Goal: Task Accomplishment & Management: Manage account settings

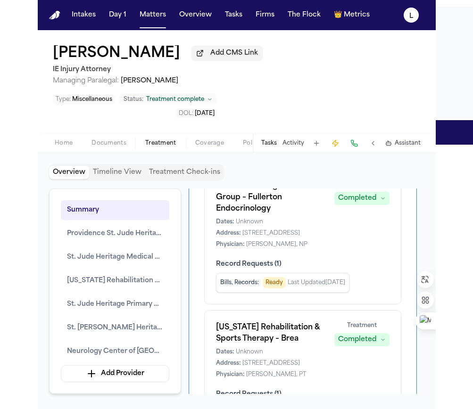
scroll to position [470, 0]
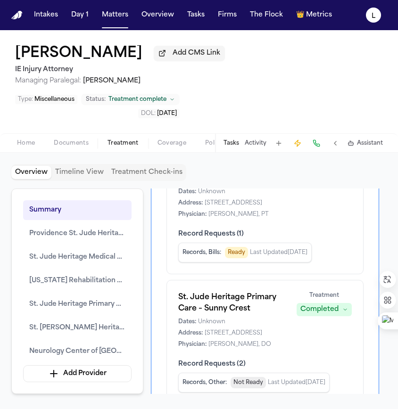
click at [35, 138] on button "Home" at bounding box center [26, 143] width 37 height 11
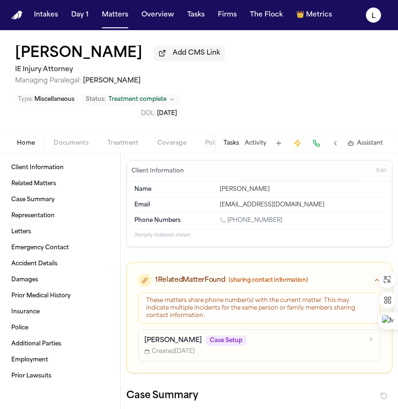
click at [299, 201] on div "Jeffpowellai@yahoo.com" at bounding box center [302, 205] width 165 height 8
drag, startPoint x: 308, startPoint y: 175, endPoint x: 216, endPoint y: 176, distance: 92.0
click at [216, 198] on div "Email Jeffpowellai@yahoo.com" at bounding box center [259, 205] width 250 height 15
copy div "Jeffpowellai@yahoo.com"
click at [22, 140] on span "Home" at bounding box center [26, 144] width 18 height 8
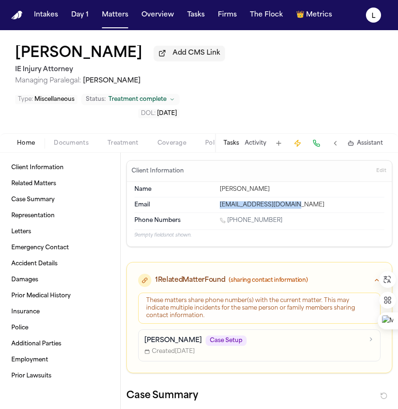
click at [31, 140] on span "Home" at bounding box center [26, 144] width 18 height 8
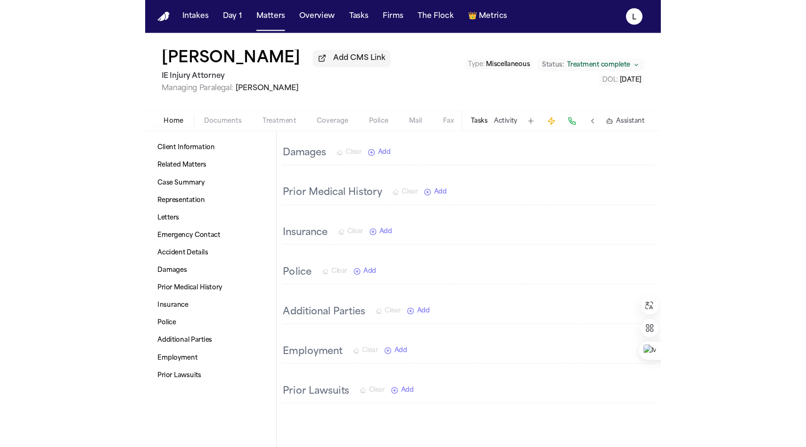
scroll to position [460, 0]
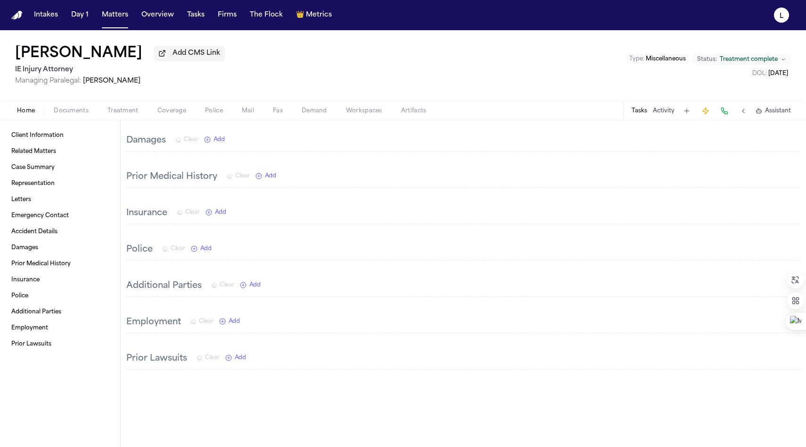
click at [397, 115] on button "Tasks" at bounding box center [640, 111] width 16 height 8
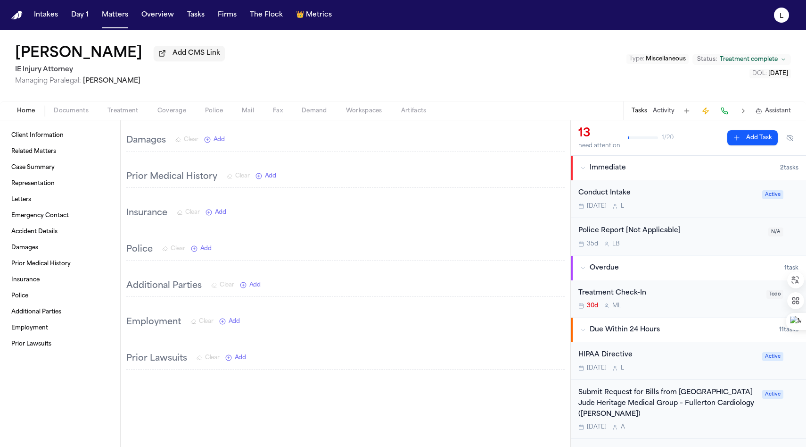
click at [397, 201] on div "Conduct Intake Today L" at bounding box center [668, 199] width 178 height 22
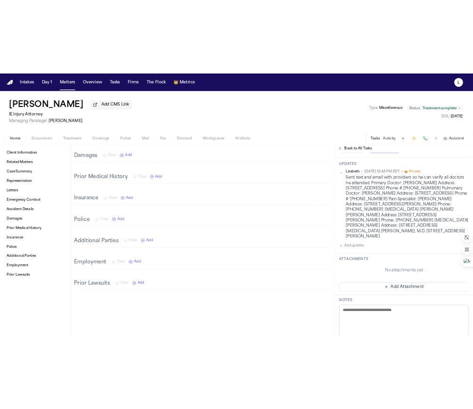
scroll to position [174, 0]
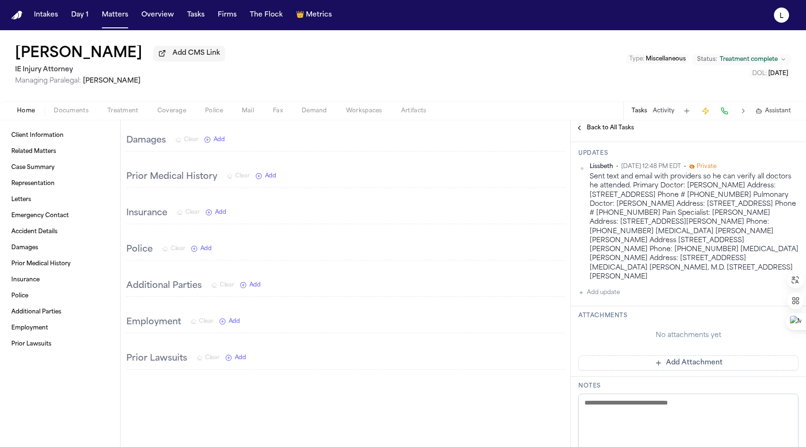
click at [397, 272] on div "Sent text and email with providers so he can verify all doctors he attended. Pr…" at bounding box center [694, 226] width 209 height 109
drag, startPoint x: 705, startPoint y: 269, endPoint x: 717, endPoint y: 277, distance: 14.3
click at [397, 277] on div "Sent text and email with providers so he can verify all doctors he attended. Pr…" at bounding box center [694, 226] width 209 height 109
copy div "Susan Cocke, M.D. 4300 Rose Dr Ste A Yorba Linda, CA 92886"
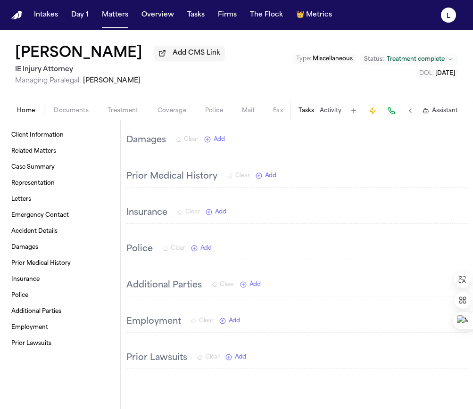
scroll to position [468, 0]
click at [303, 111] on button "Tasks" at bounding box center [306, 111] width 16 height 8
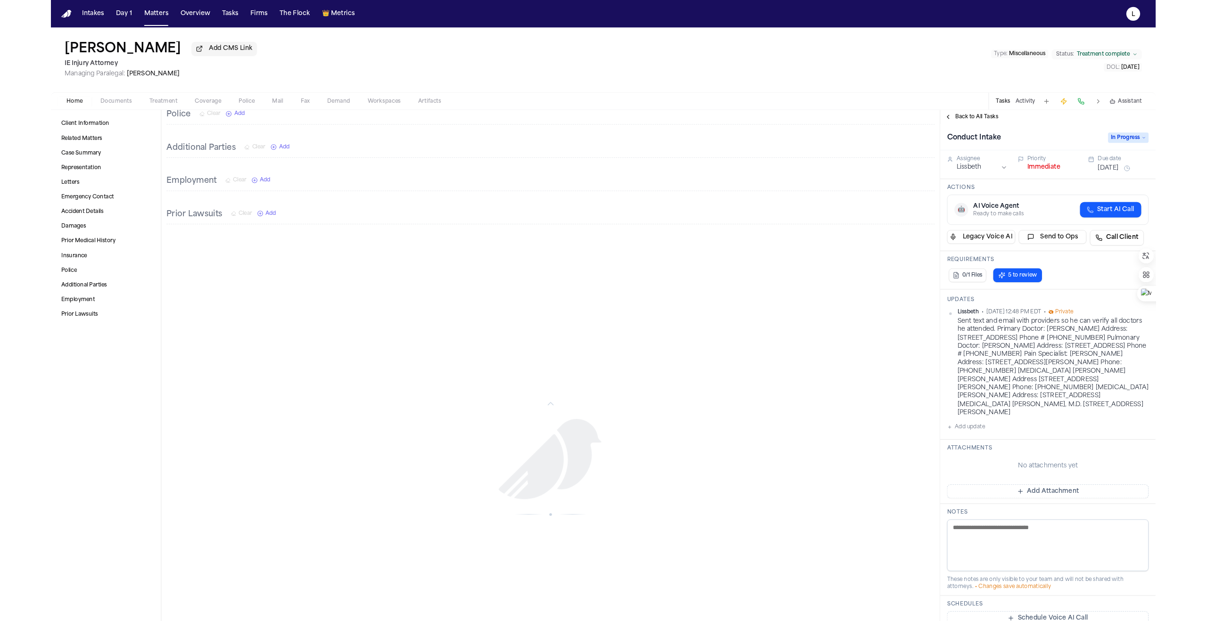
scroll to position [460, 0]
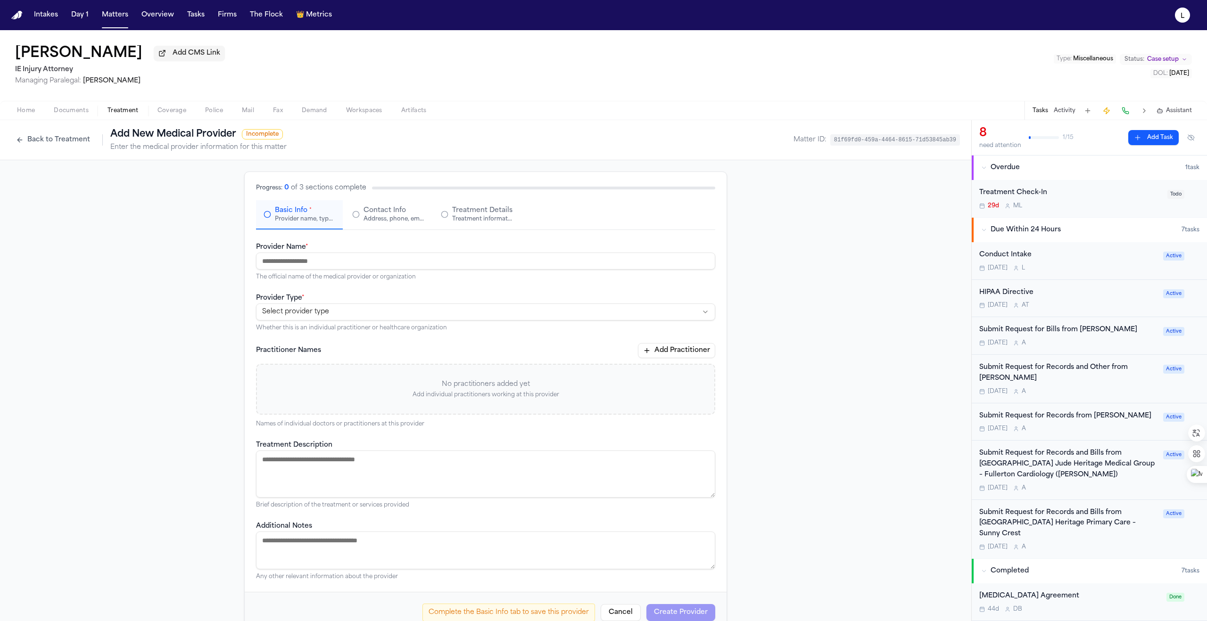
click at [32, 141] on button "Back to Treatment" at bounding box center [52, 139] width 83 height 15
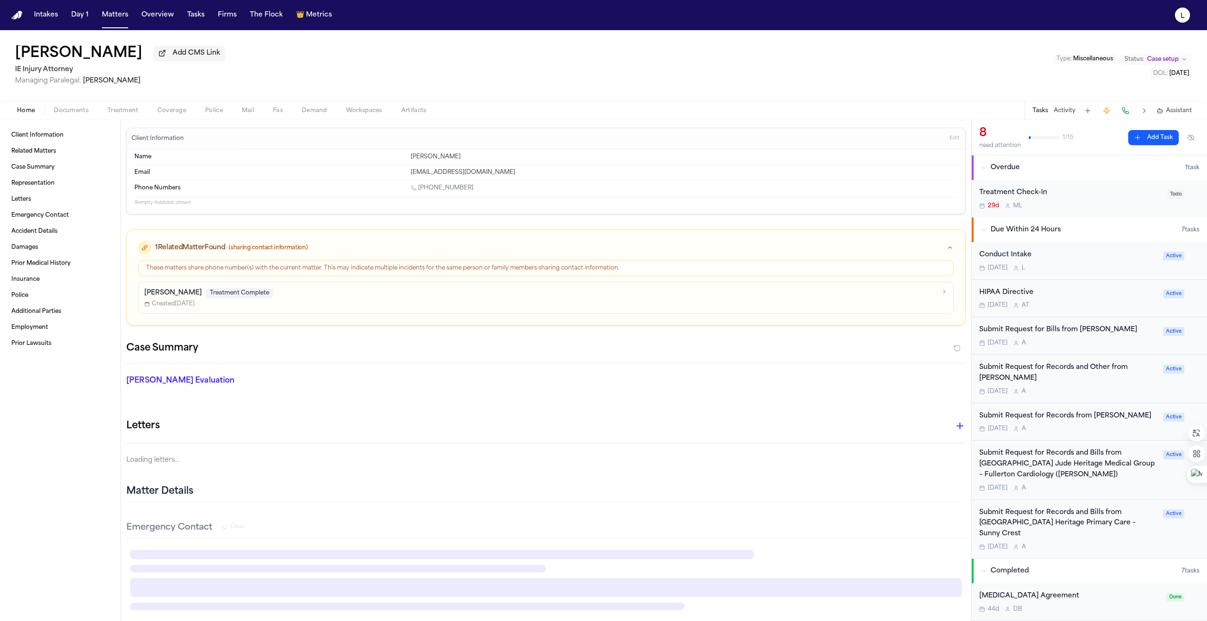
click at [25, 113] on span "Home" at bounding box center [26, 111] width 18 height 8
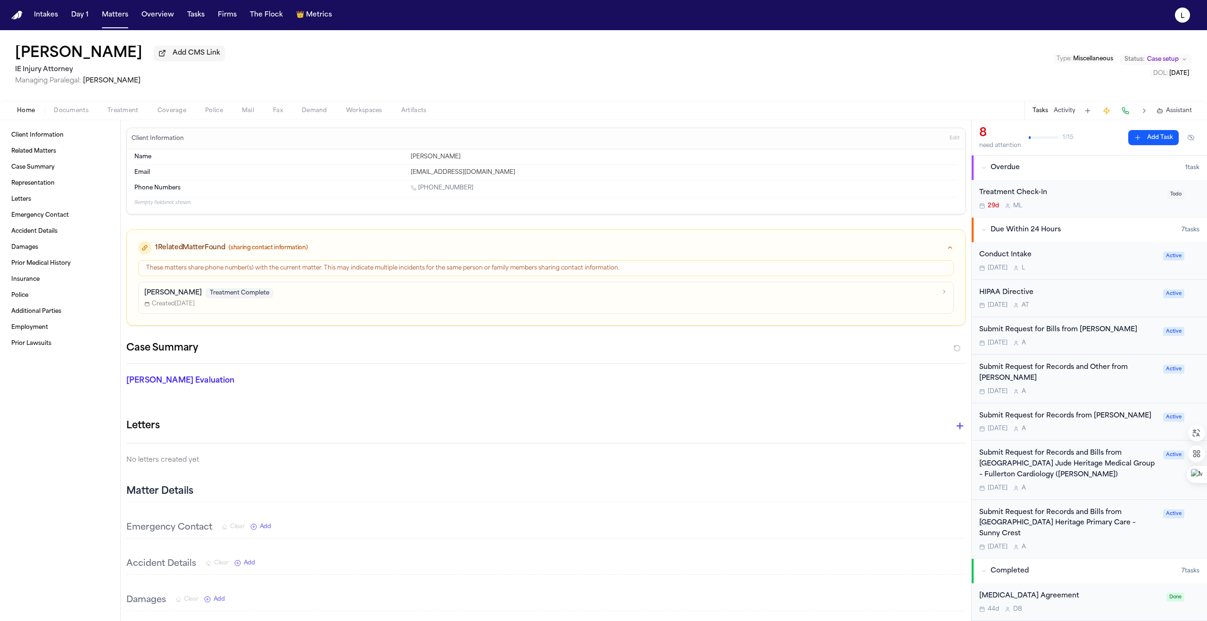
click at [30, 115] on span "Home" at bounding box center [26, 111] width 18 height 8
click at [62, 116] on button "Documents" at bounding box center [71, 110] width 54 height 11
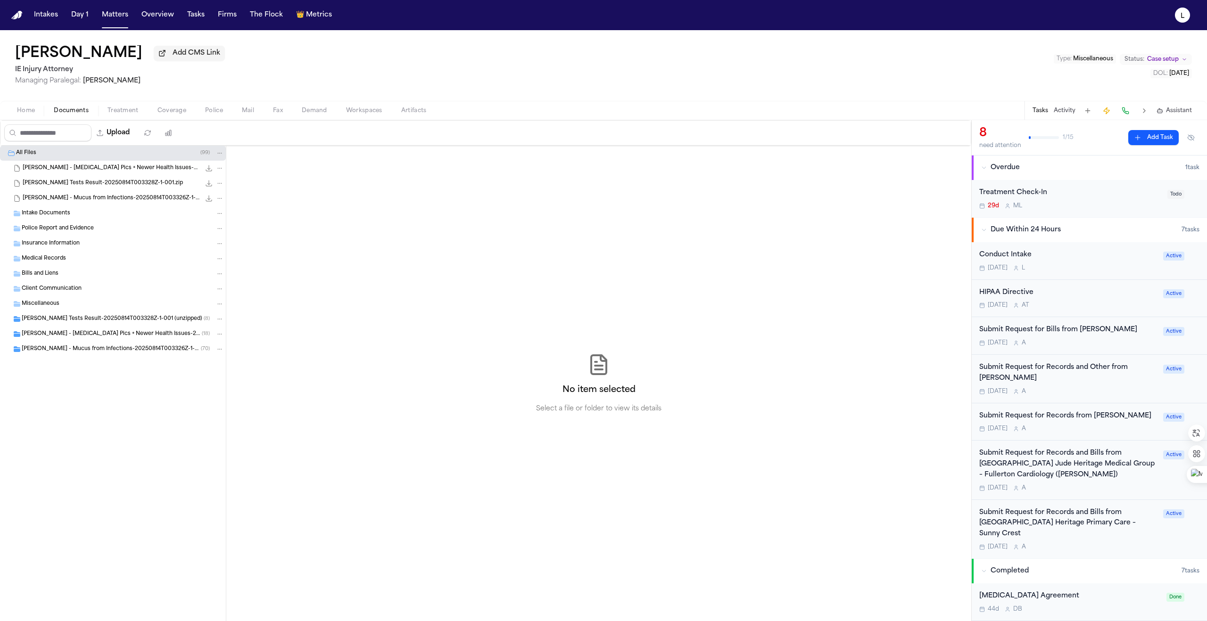
click at [46, 260] on span "Medical Records" at bounding box center [44, 259] width 44 height 8
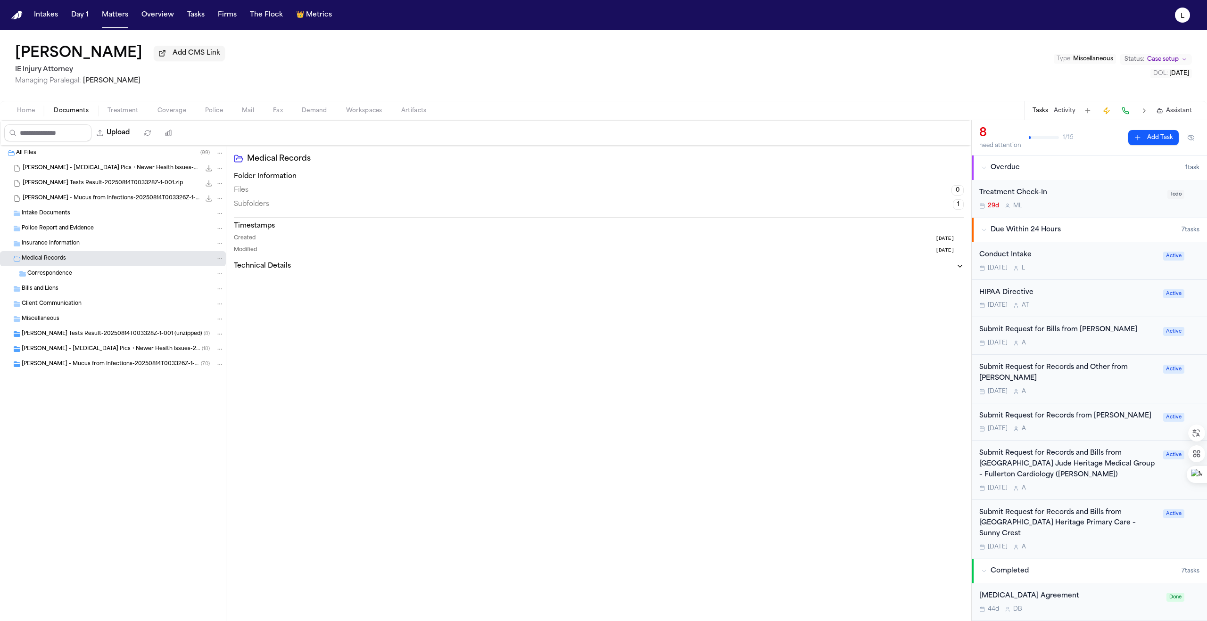
click at [50, 278] on span "Correspondence" at bounding box center [49, 274] width 45 height 8
click at [19, 114] on span "Home" at bounding box center [26, 111] width 18 height 8
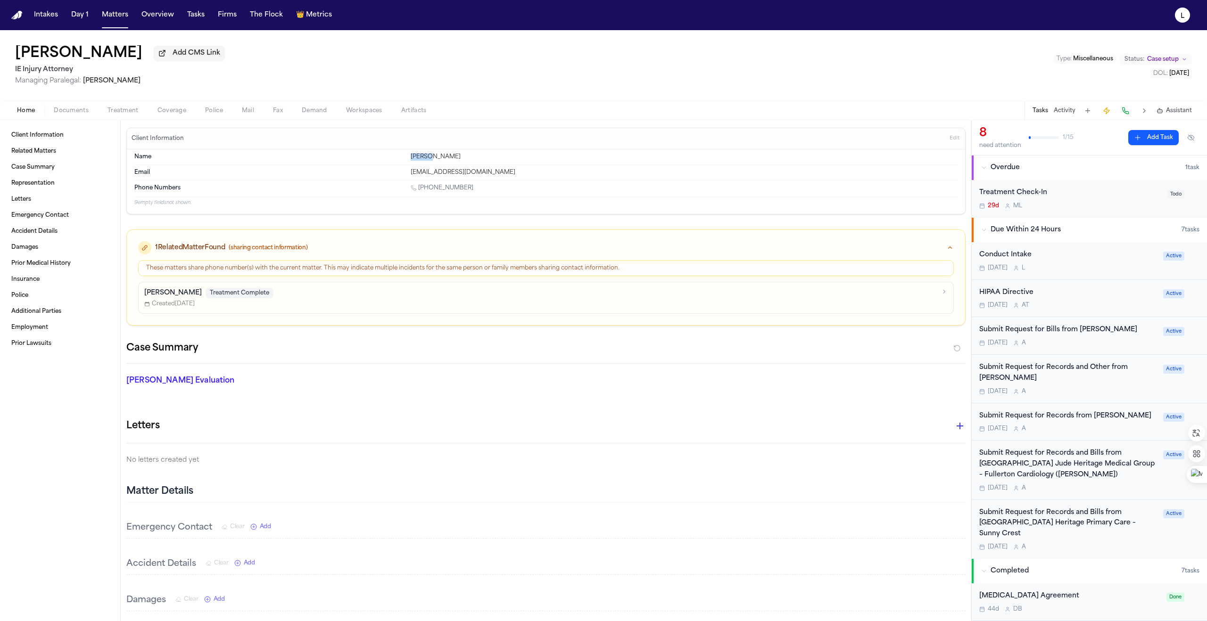
drag, startPoint x: 409, startPoint y: 159, endPoint x: 427, endPoint y: 161, distance: 18.5
click at [427, 161] on div "[PERSON_NAME]" at bounding box center [684, 157] width 547 height 8
copy div "[PERSON_NAME]"
drag, startPoint x: 458, startPoint y: 160, endPoint x: 429, endPoint y: 163, distance: 28.9
click at [429, 161] on div "[PERSON_NAME]" at bounding box center [684, 157] width 547 height 8
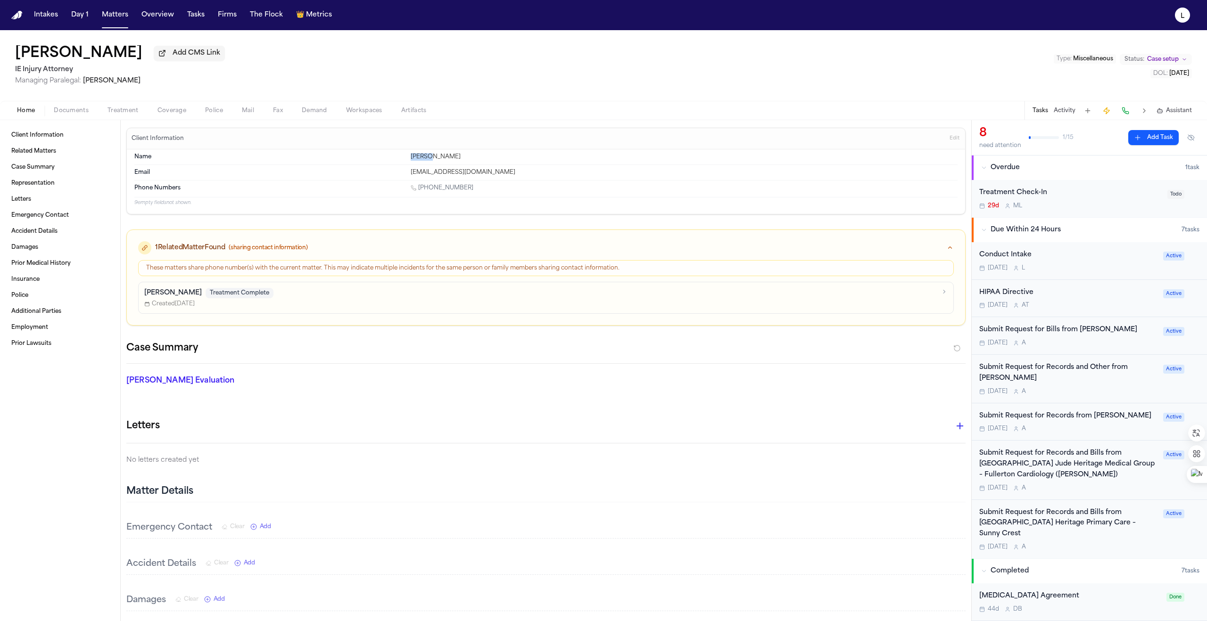
copy div "[PERSON_NAME]"
drag, startPoint x: 493, startPoint y: 177, endPoint x: 398, endPoint y: 178, distance: 95.2
click at [398, 178] on div "Email [EMAIL_ADDRESS][DOMAIN_NAME]" at bounding box center [545, 172] width 823 height 15
copy div "[EMAIL_ADDRESS][DOMAIN_NAME]"
drag, startPoint x: 462, startPoint y: 192, endPoint x: 420, endPoint y: 191, distance: 42.0
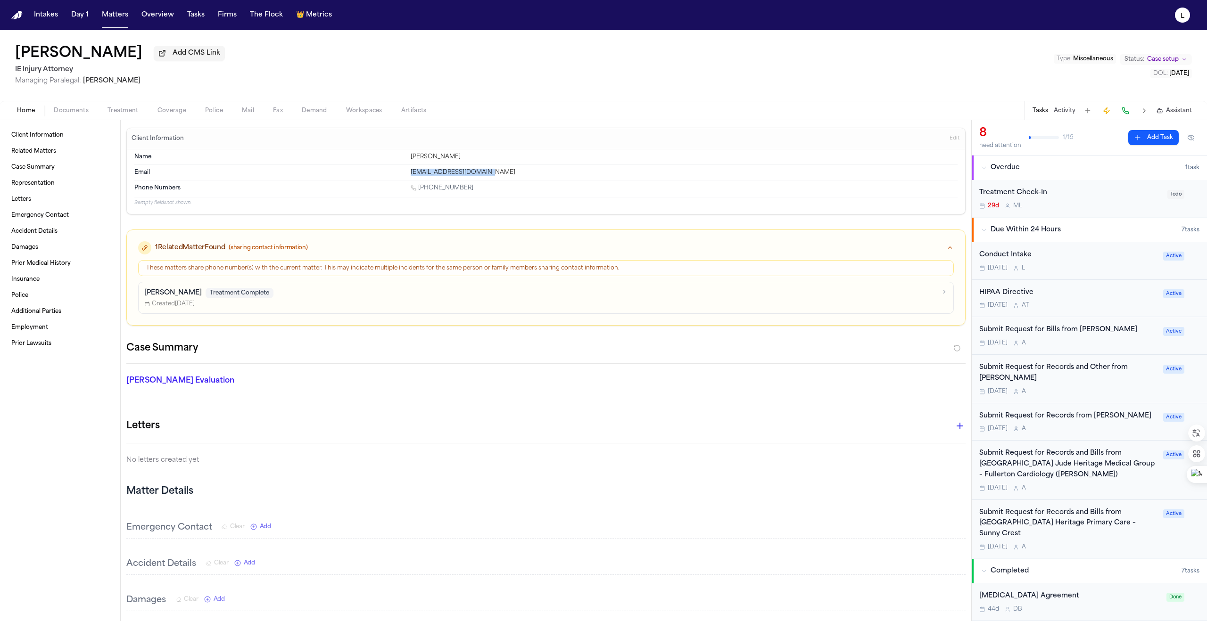
click at [420, 191] on div "[PHONE_NUMBER]" at bounding box center [684, 188] width 547 height 9
copy link "[PHONE_NUMBER]"
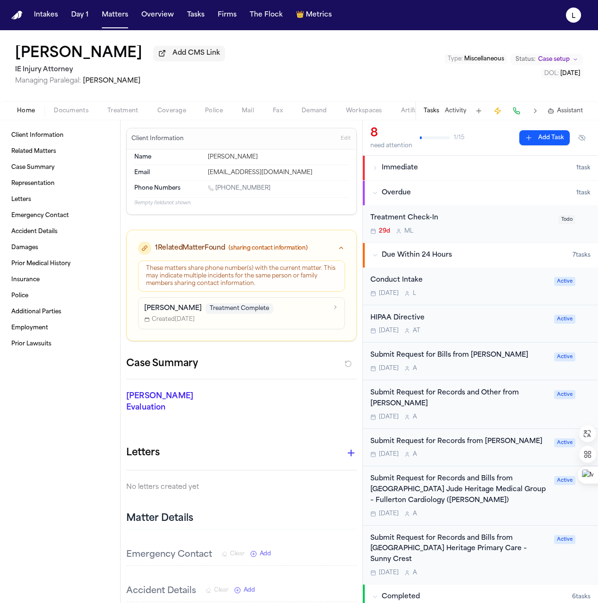
click at [442, 289] on div "Conduct Intake [DATE] L" at bounding box center [460, 286] width 178 height 22
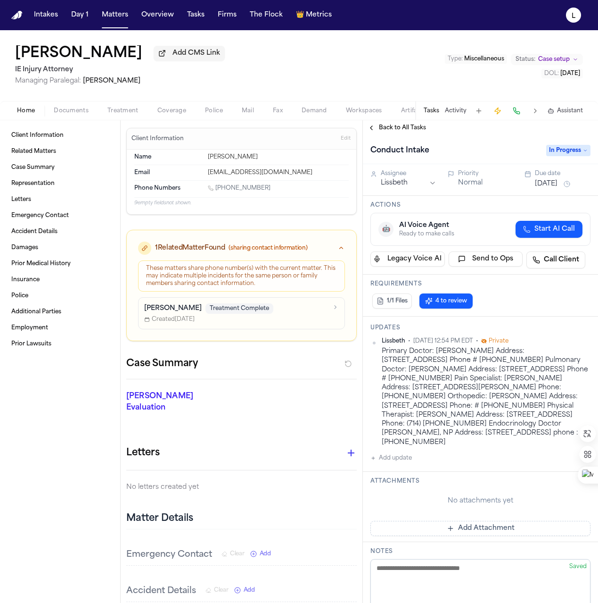
click at [401, 463] on button "Add update" at bounding box center [391, 457] width 41 height 11
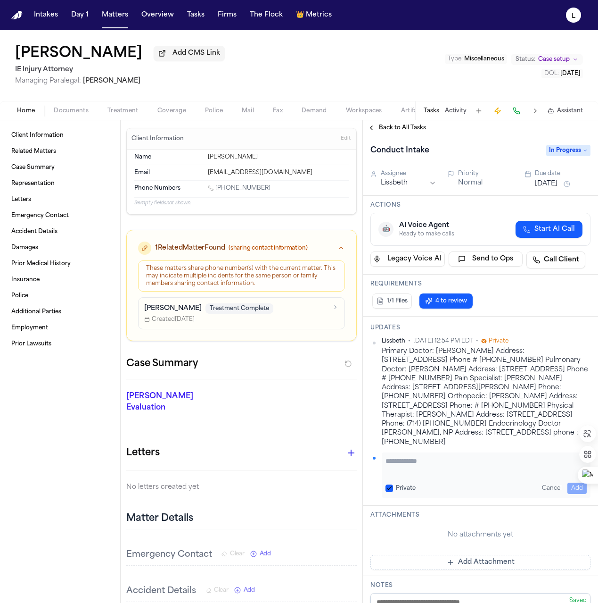
click at [410, 469] on textarea "Add your update" at bounding box center [486, 465] width 201 height 19
paste textarea "**********"
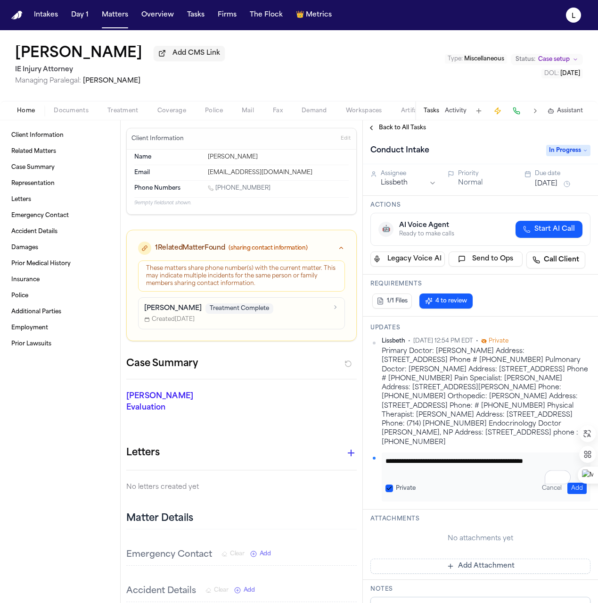
scroll to position [0, 0]
type textarea "**********"
click at [573, 494] on button "Add" at bounding box center [577, 487] width 19 height 11
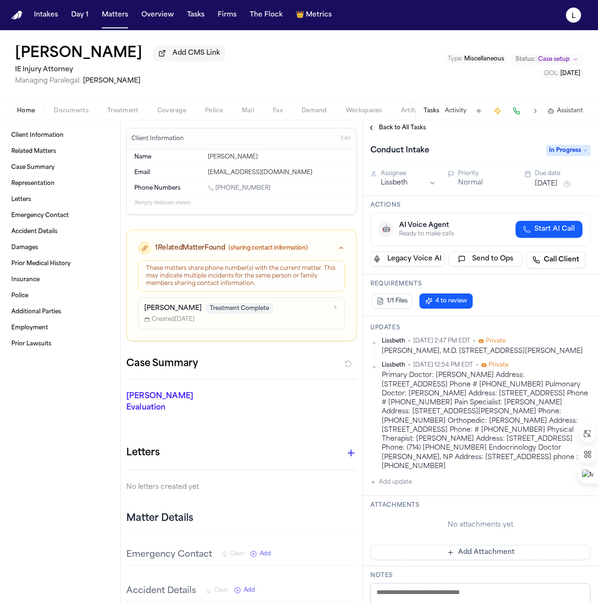
click at [125, 115] on span "Treatment" at bounding box center [122, 111] width 31 height 8
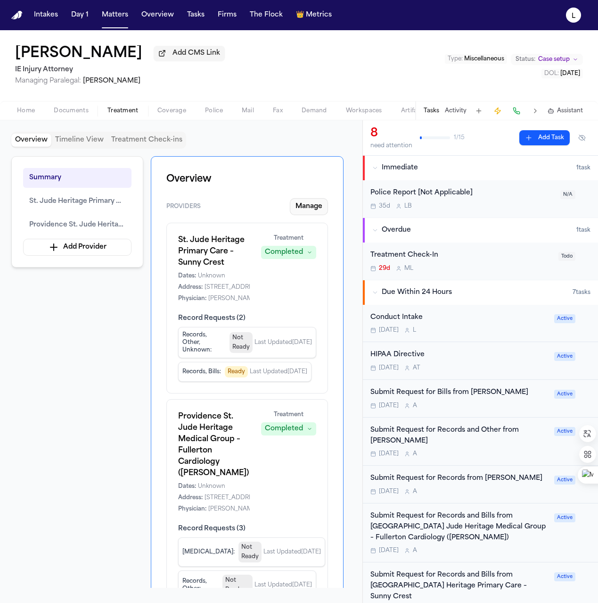
click at [310, 207] on button "Manage" at bounding box center [309, 206] width 38 height 17
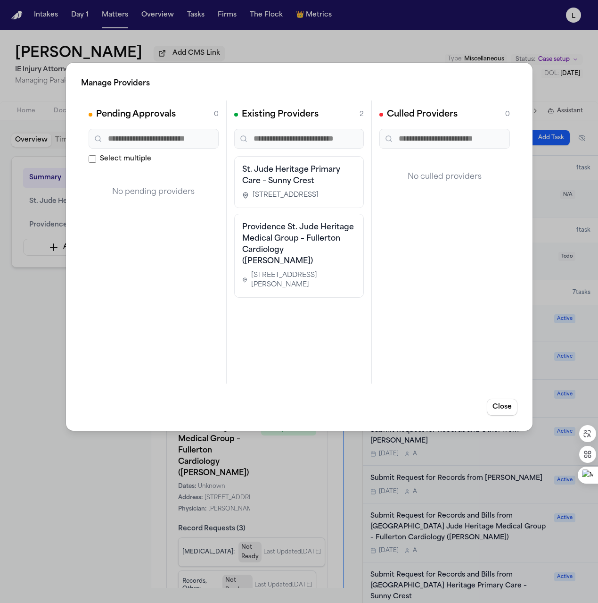
click at [340, 43] on div "Manage Providers Pending Approvals 0 Select multiple No pending providers Exist…" at bounding box center [299, 301] width 598 height 603
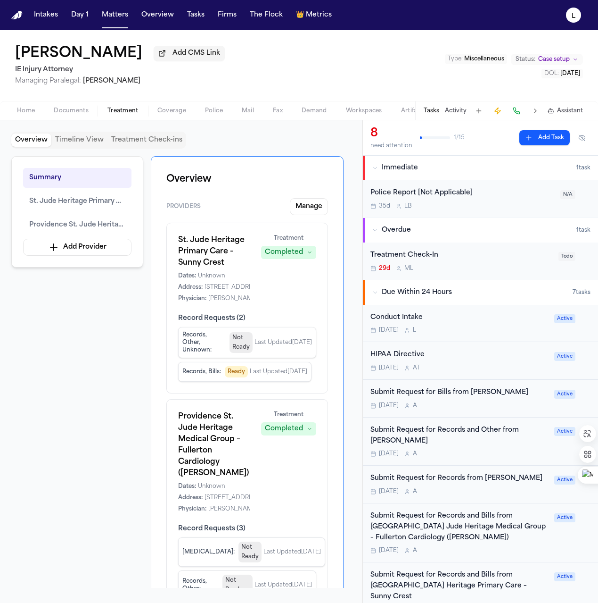
click at [451, 326] on div "Conduct Intake [DATE] L" at bounding box center [460, 323] width 178 height 22
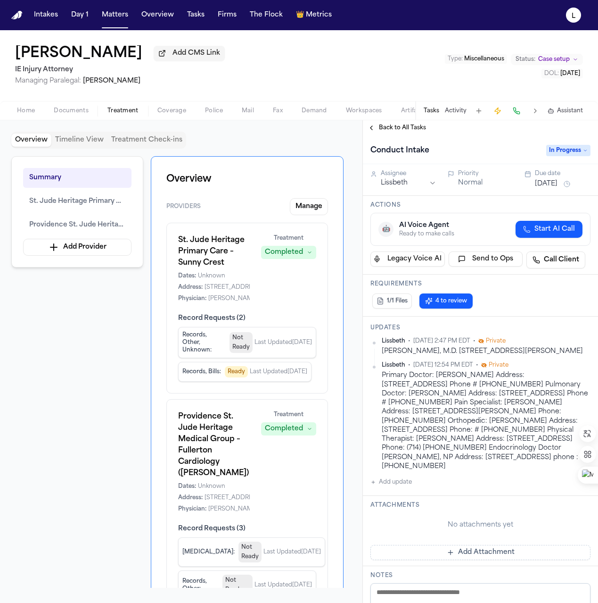
click at [570, 154] on span "In Progress" at bounding box center [568, 150] width 44 height 11
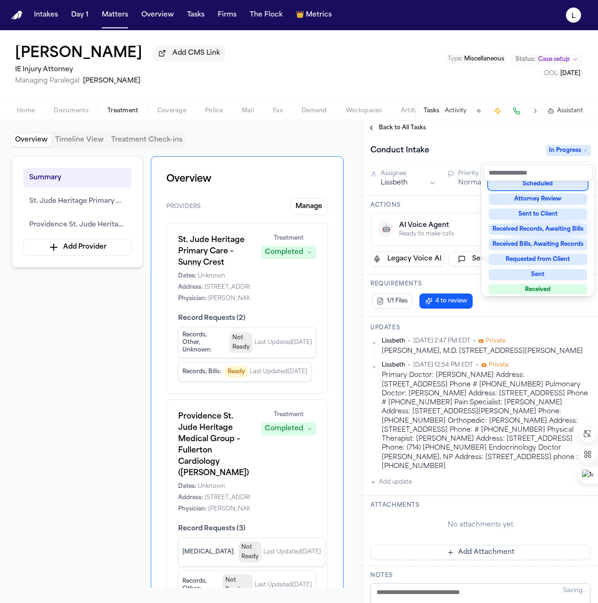
scroll to position [147, 0]
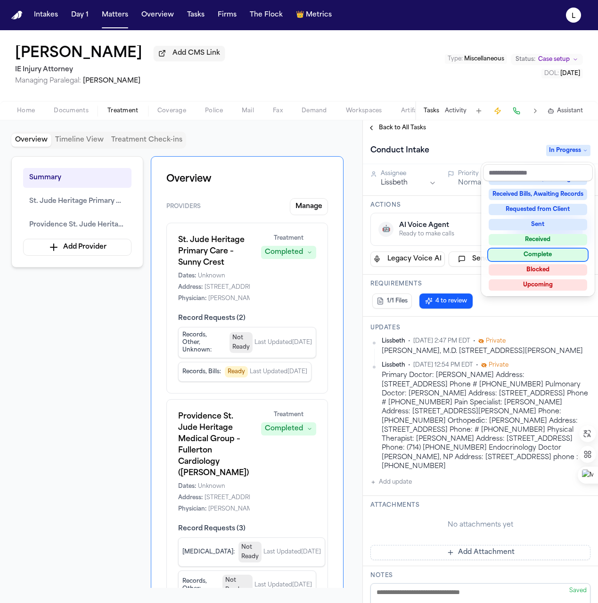
click at [540, 254] on div "Complete" at bounding box center [538, 254] width 99 height 11
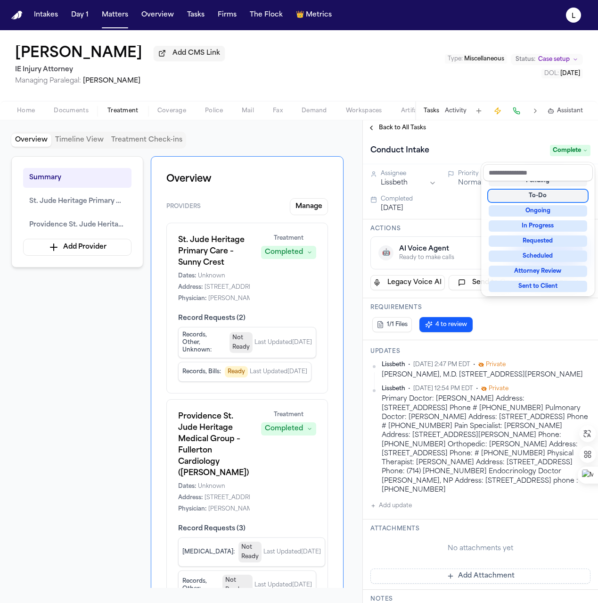
click at [400, 129] on div "Back to All Tasks Conduct Intake Complete Assignee Lissbeth Priority Normal Due…" at bounding box center [480, 361] width 235 height 482
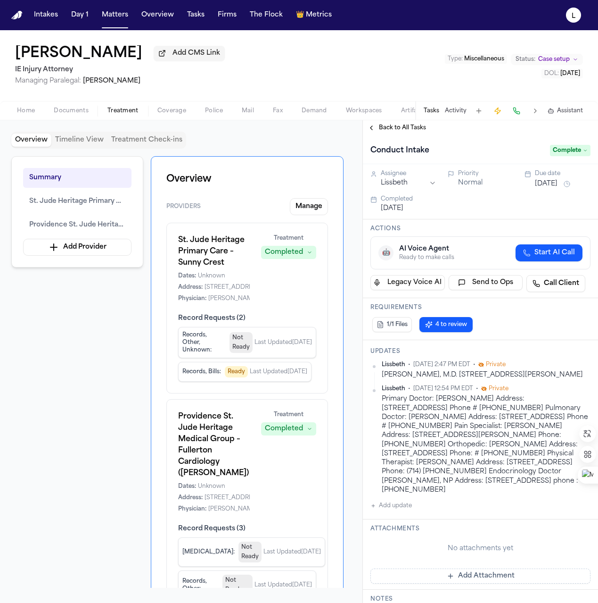
click at [403, 132] on span "Back to All Tasks" at bounding box center [402, 128] width 47 height 8
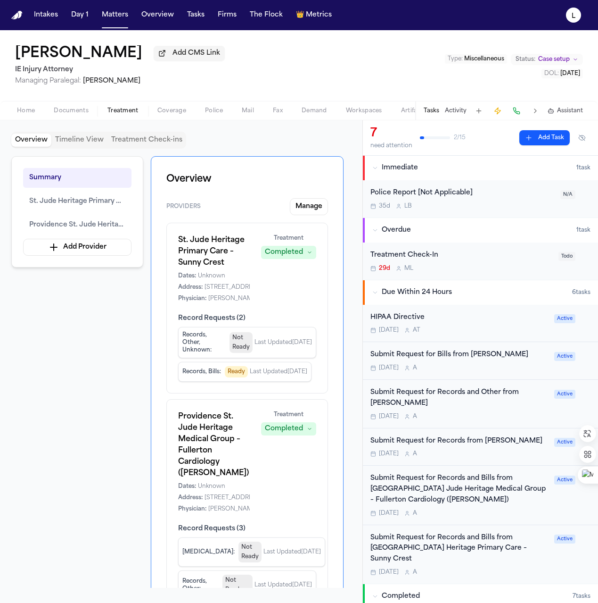
click at [479, 327] on div "HIPAA Directive [DATE] A T" at bounding box center [460, 323] width 178 height 22
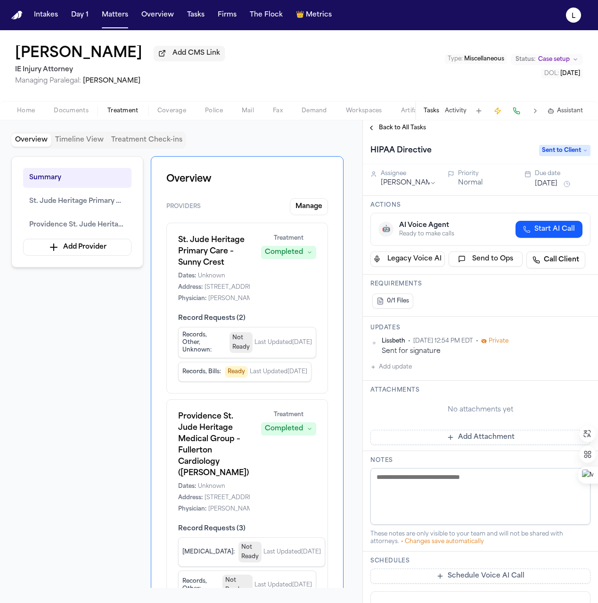
click at [550, 156] on span "Sent to Client" at bounding box center [564, 150] width 51 height 11
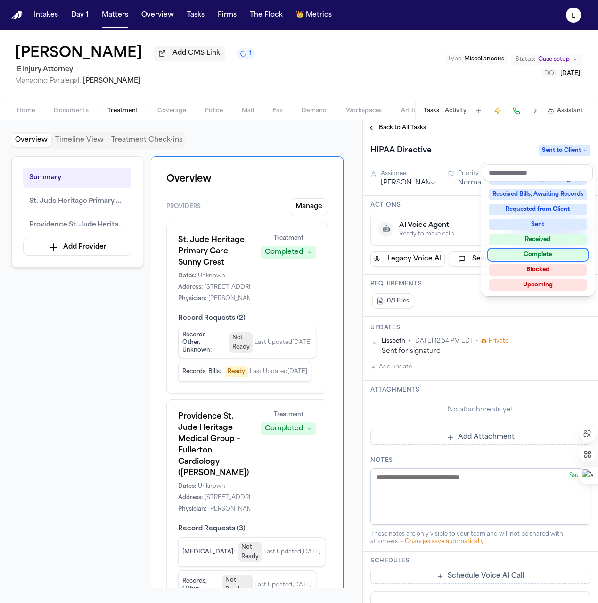
click at [540, 259] on div "Complete" at bounding box center [538, 254] width 99 height 11
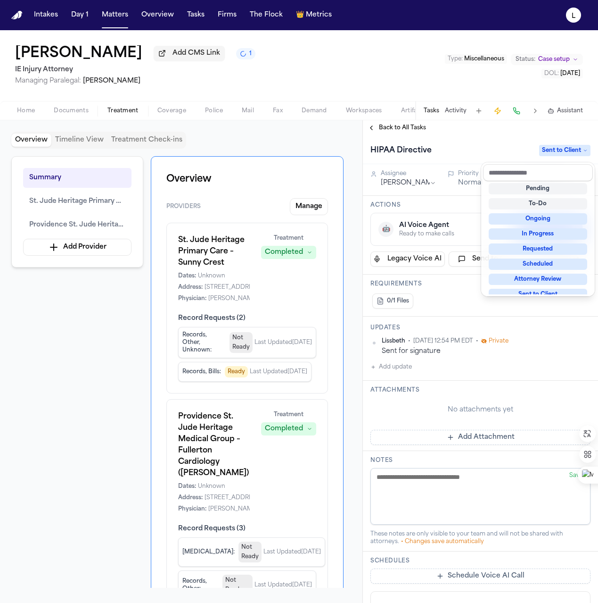
scroll to position [6, 0]
